Goal: Find specific page/section: Find specific page/section

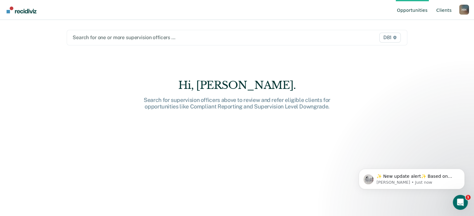
click at [443, 10] on link "Client s" at bounding box center [444, 10] width 18 height 20
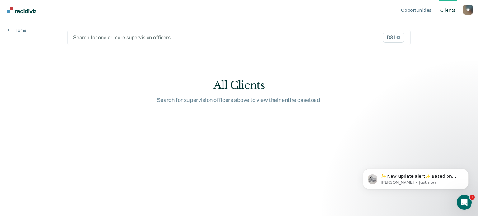
click at [446, 8] on link "Client s" at bounding box center [448, 10] width 18 height 20
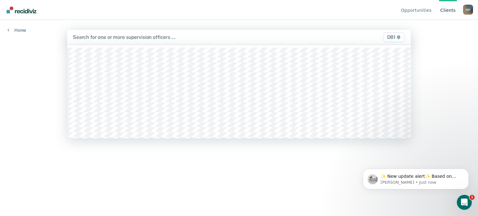
click at [318, 44] on div "Search for one or more supervision officers … D81" at bounding box center [239, 37] width 344 height 15
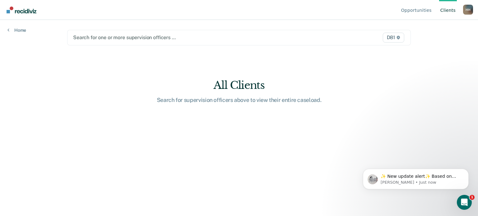
click at [318, 44] on div "Search for one or more supervision officers … D81" at bounding box center [239, 38] width 344 height 16
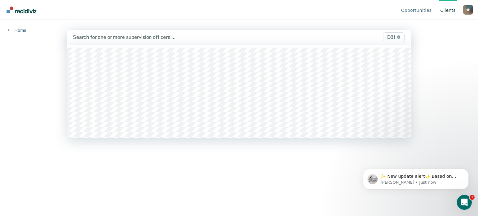
click at [318, 44] on div "Search for one or more supervision officers … D81" at bounding box center [239, 37] width 344 height 15
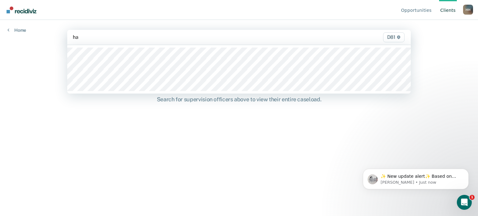
type input "hai"
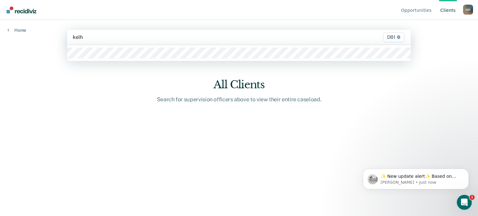
type input "kelhi"
